Goal: Information Seeking & Learning: Learn about a topic

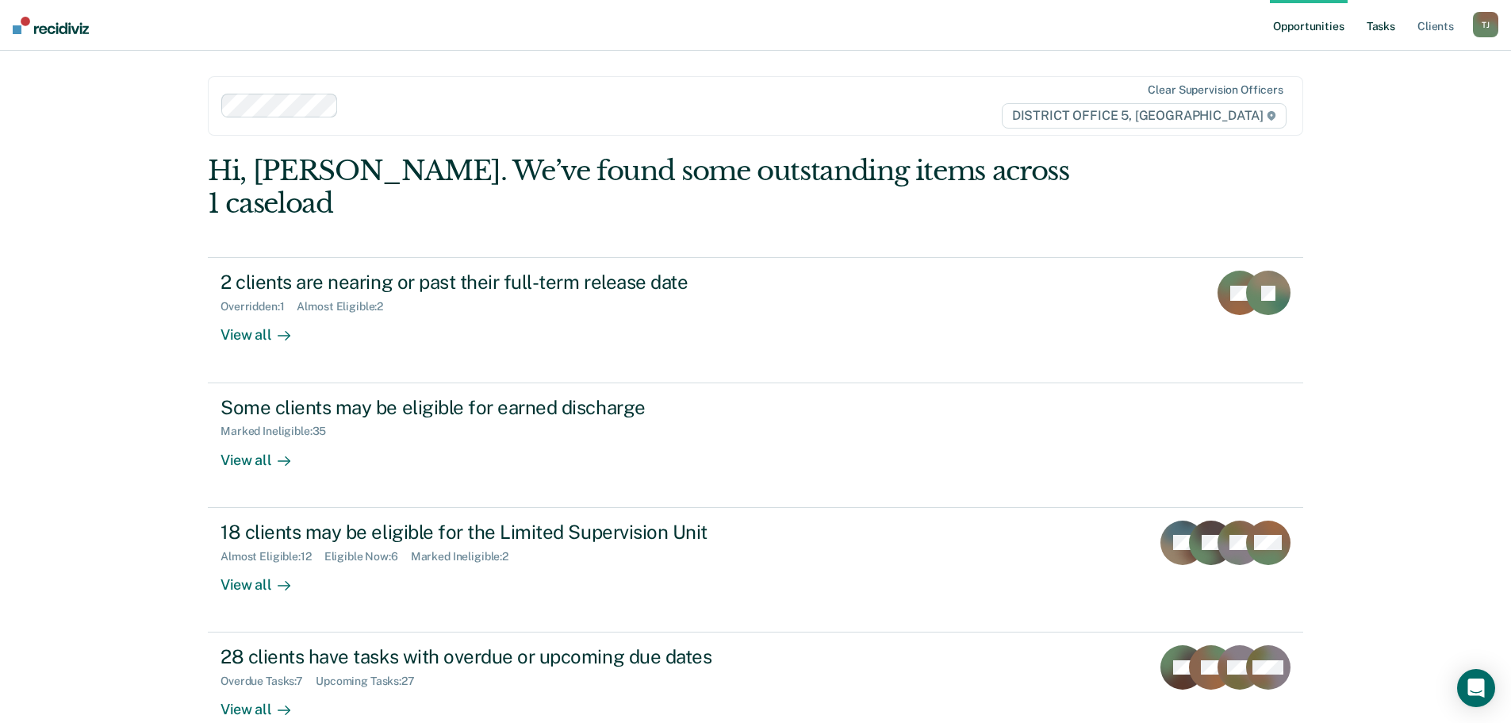
click at [1378, 29] on link "Tasks" at bounding box center [1380, 25] width 35 height 51
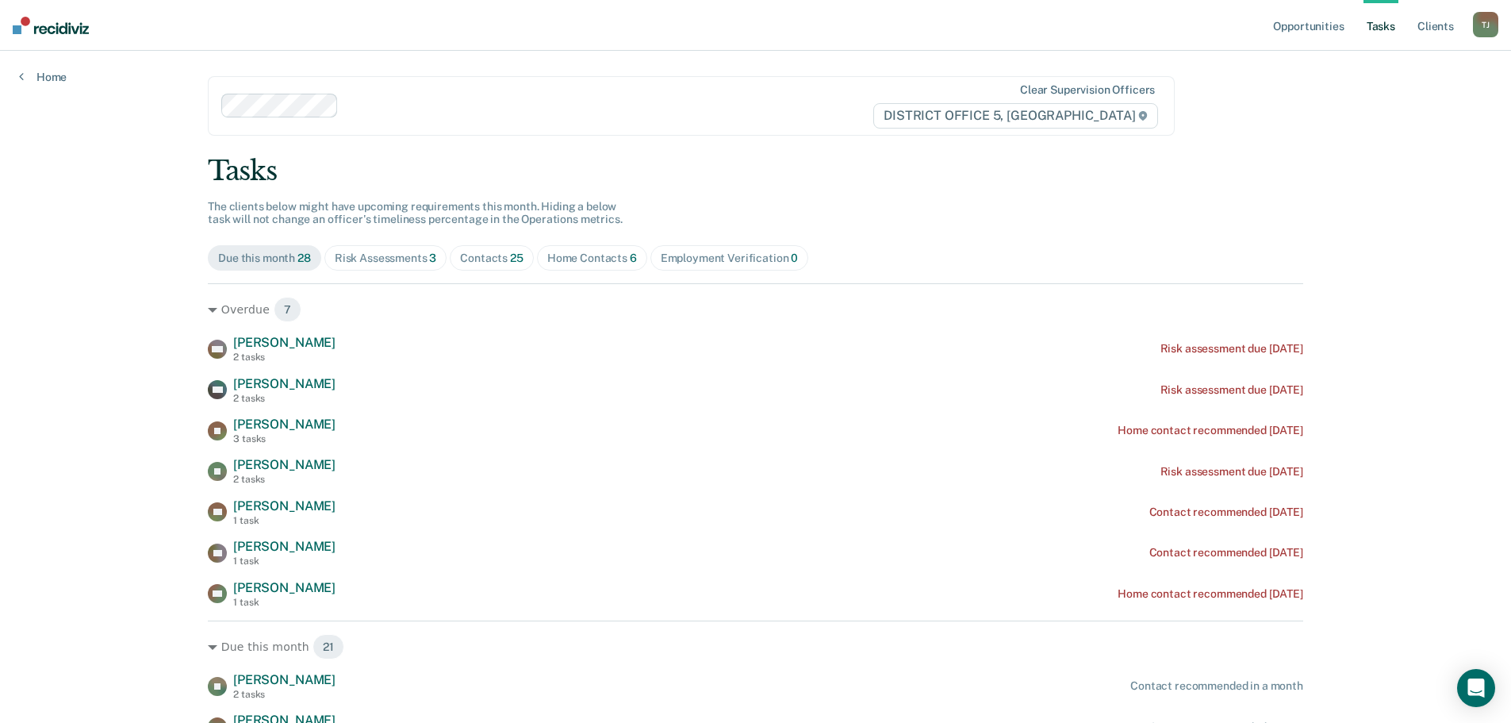
click at [569, 256] on div "Home Contacts 6" at bounding box center [592, 257] width 90 height 13
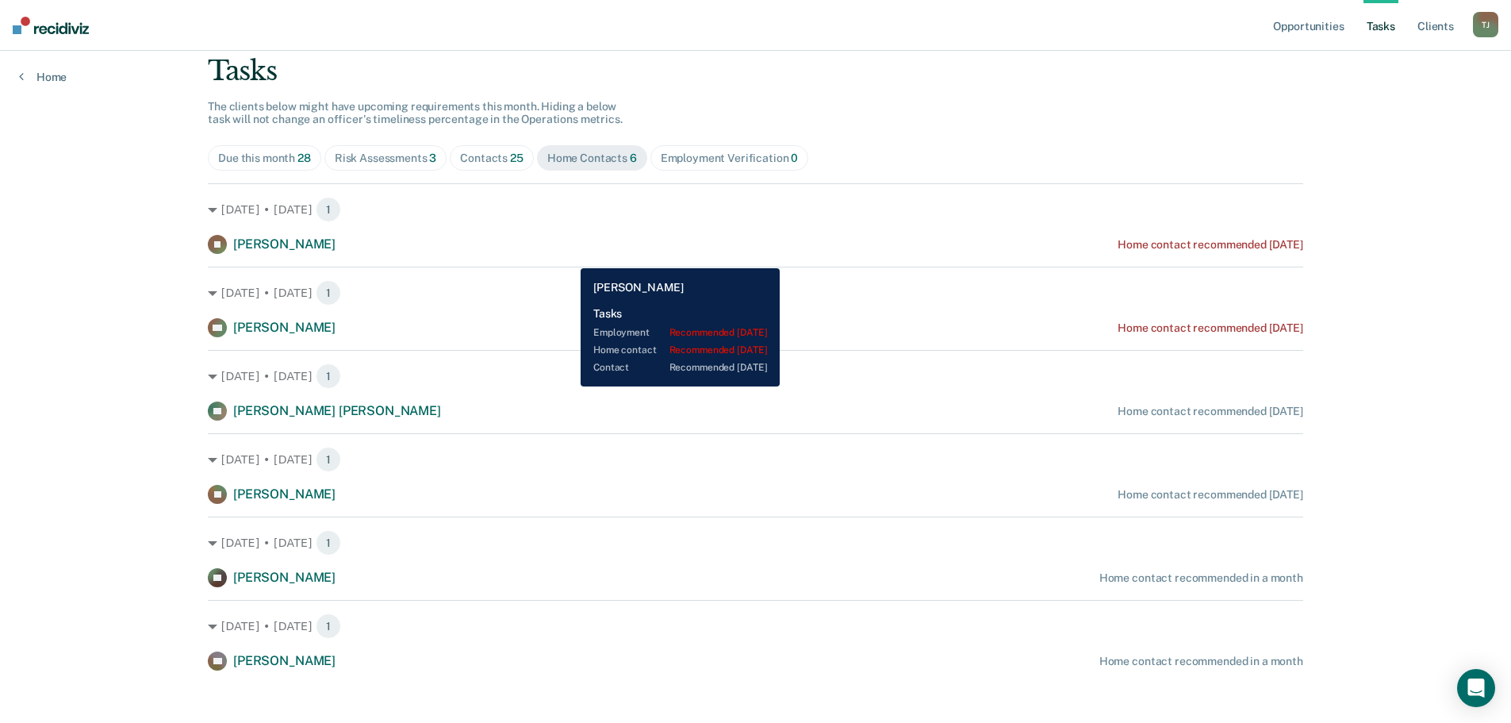
scroll to position [111, 0]
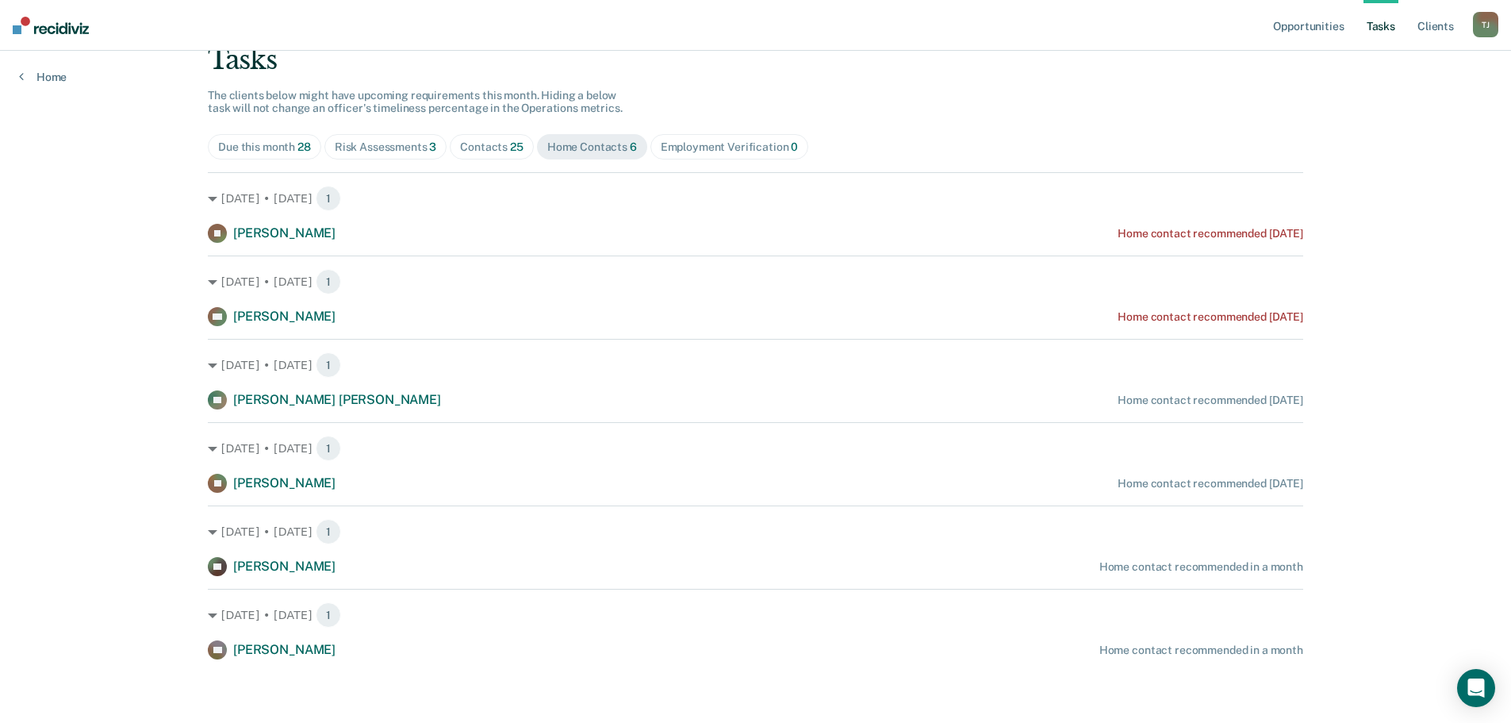
click at [366, 140] on div "Risk Assessments 3" at bounding box center [386, 146] width 102 height 13
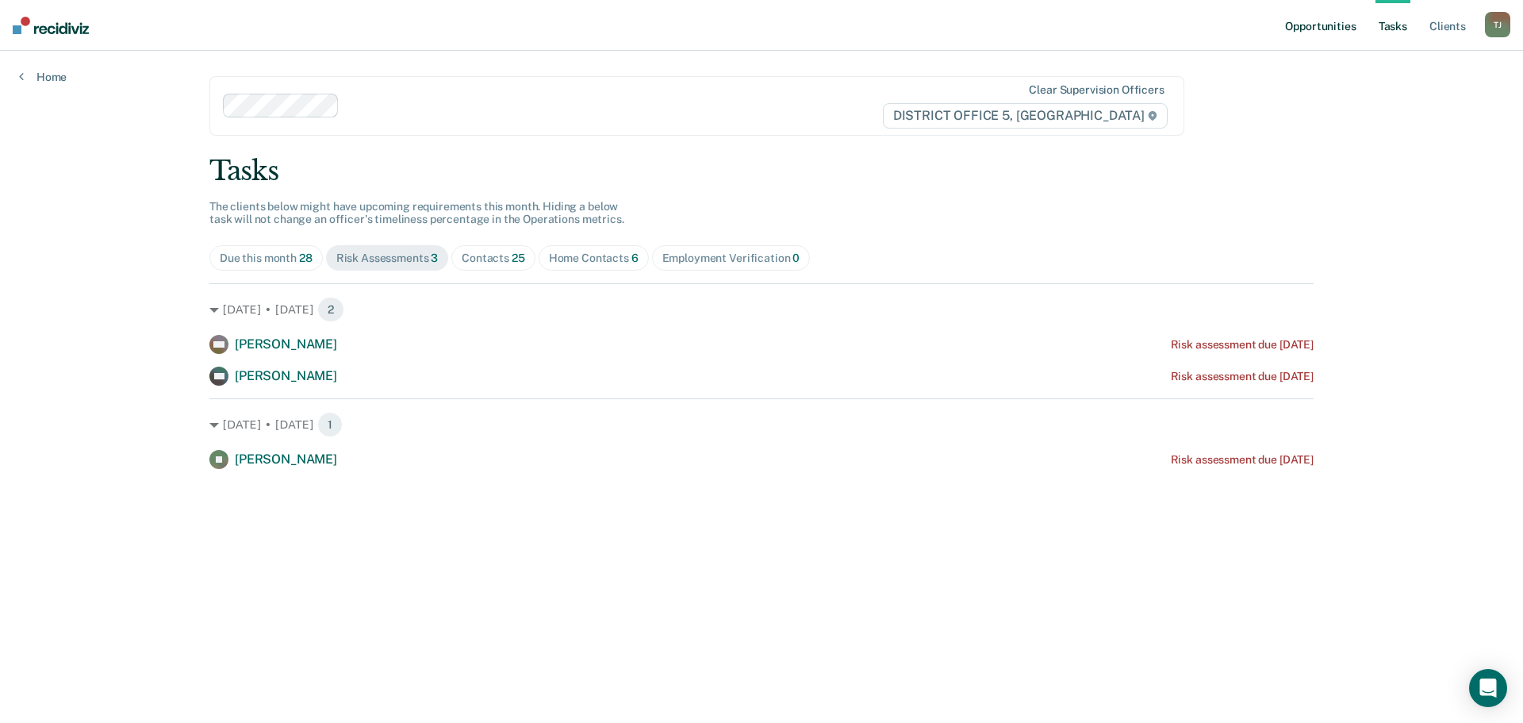
click at [1312, 36] on link "Opportunities" at bounding box center [1320, 25] width 77 height 51
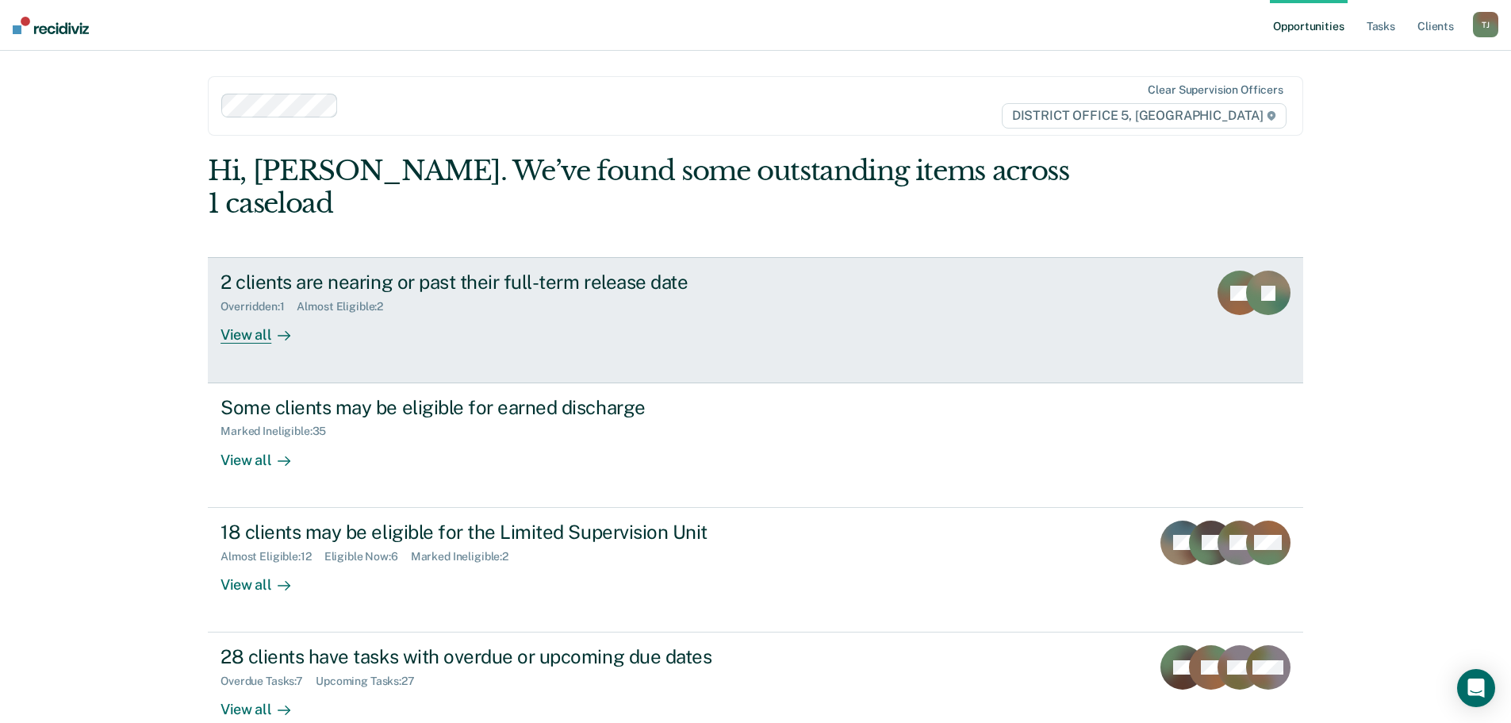
click at [612, 304] on div "2 clients are nearing or past their full-term release date Overridden : 1 Almos…" at bounding box center [517, 306] width 595 height 73
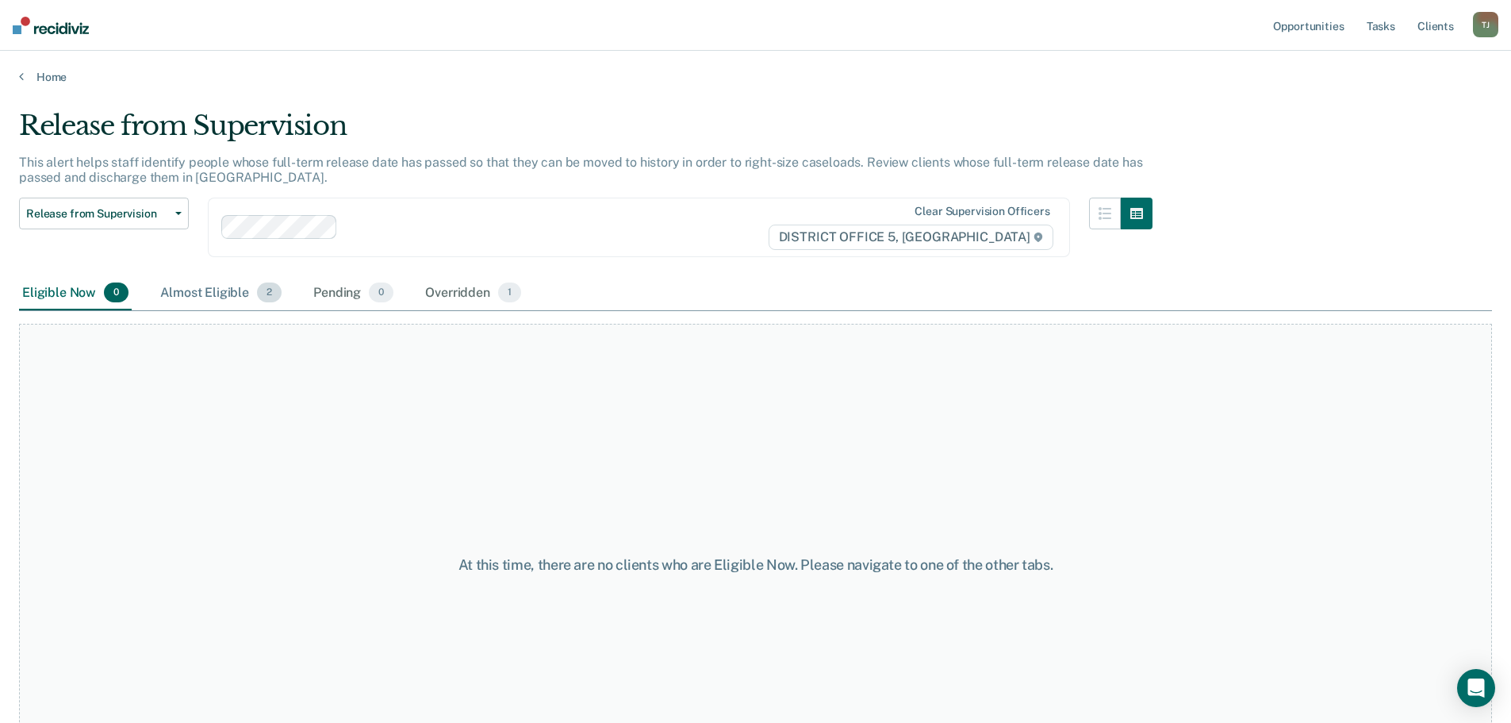
click at [210, 294] on div "Almost Eligible 2" at bounding box center [221, 293] width 128 height 35
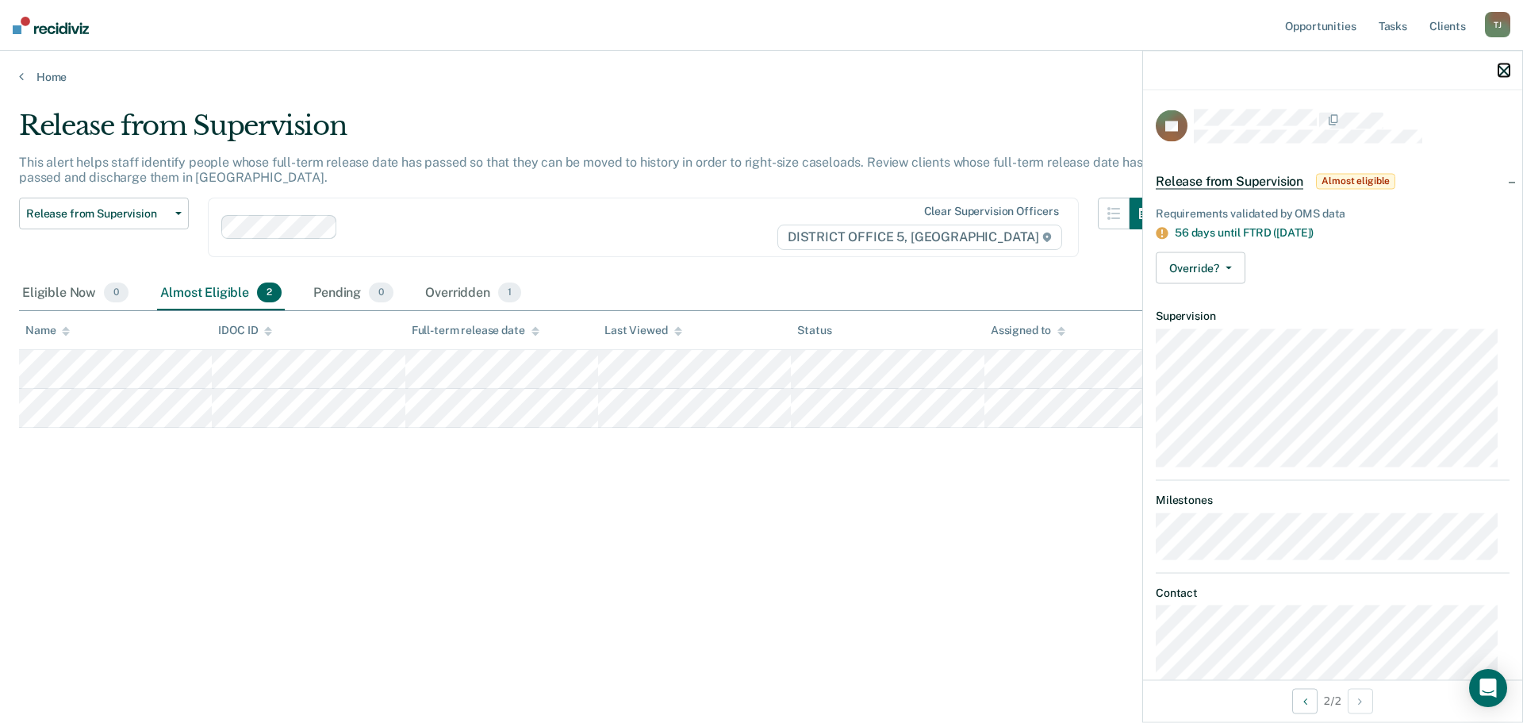
click at [1501, 71] on icon "button" at bounding box center [1503, 70] width 11 height 11
